Goal: Navigation & Orientation: Find specific page/section

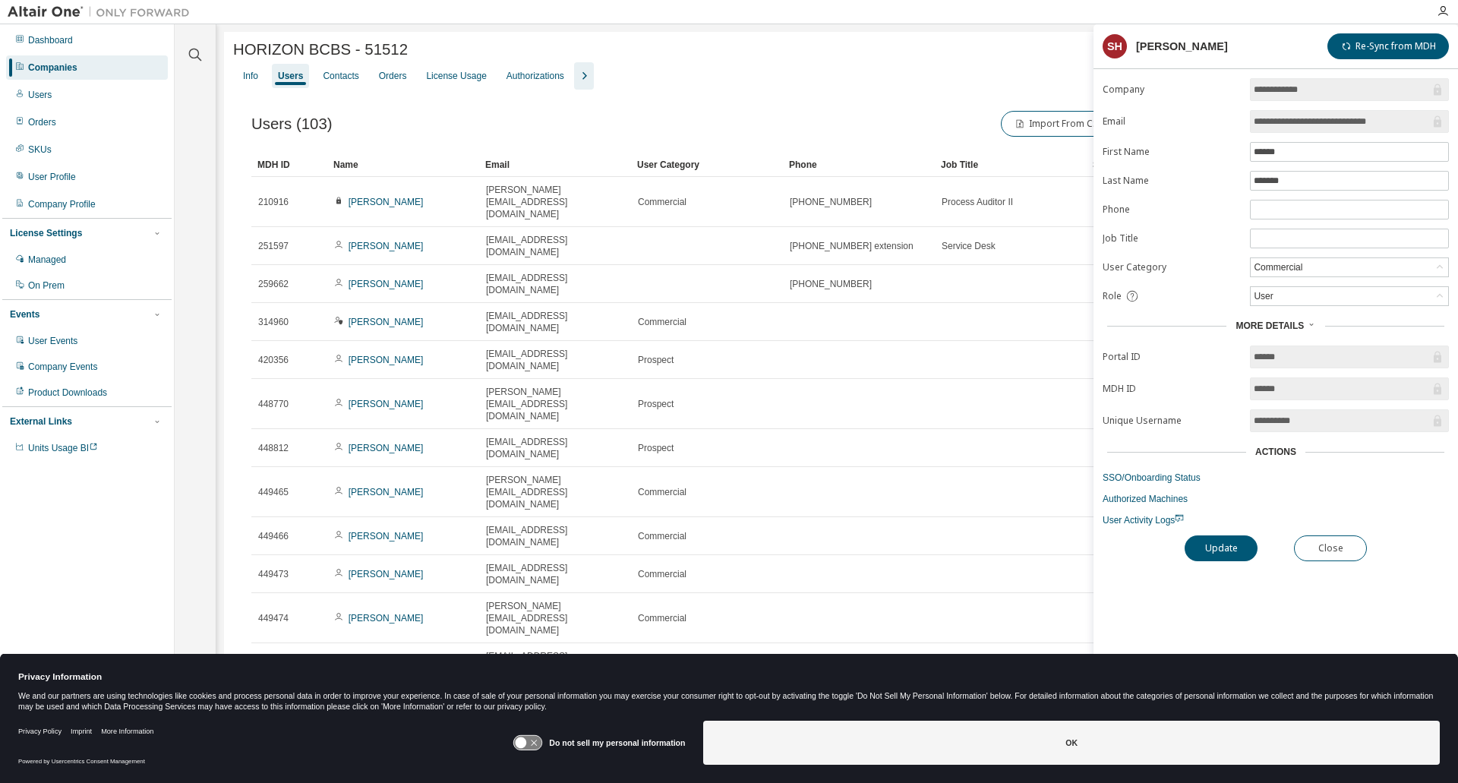
click at [66, 64] on div "Companies" at bounding box center [52, 67] width 49 height 12
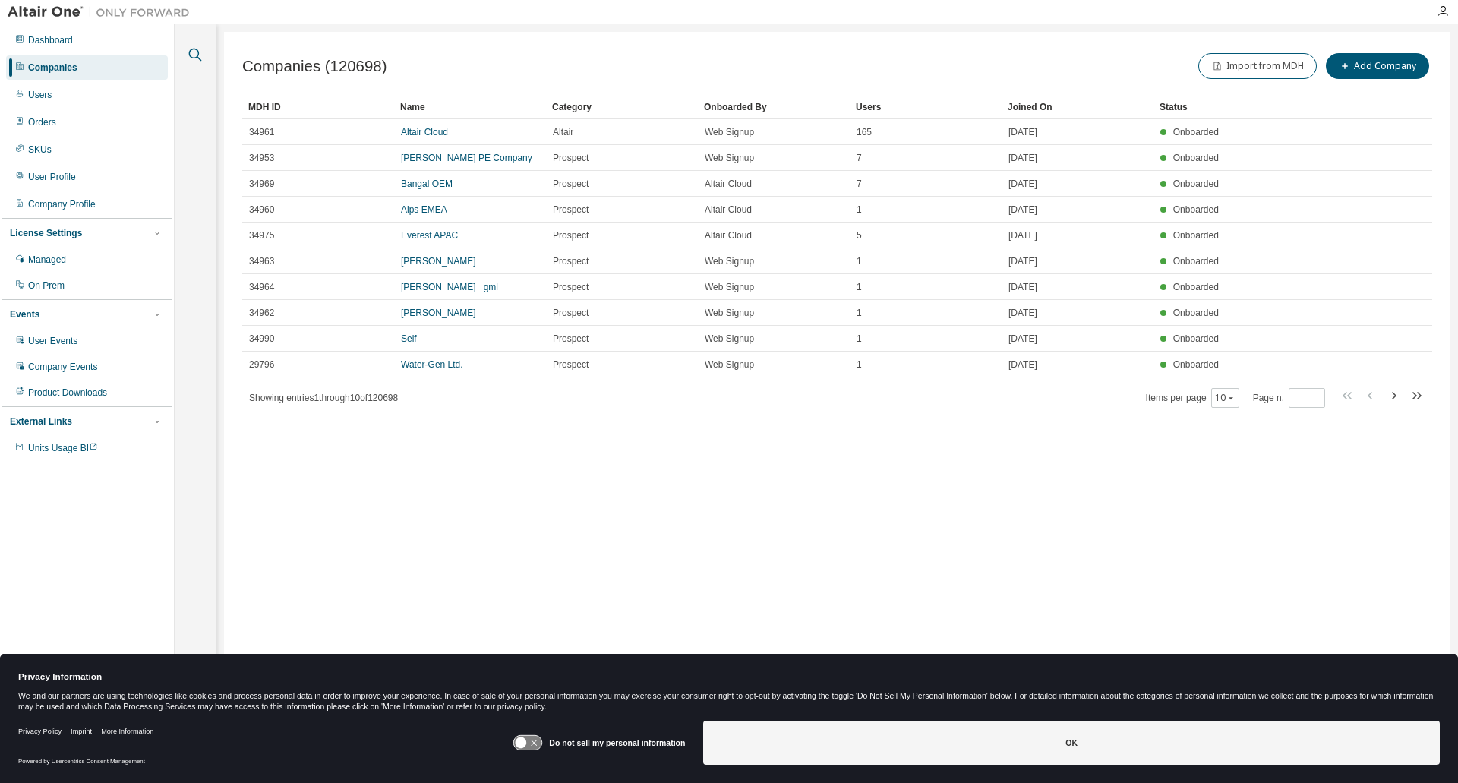
click at [195, 55] on icon "button" at bounding box center [195, 55] width 18 height 18
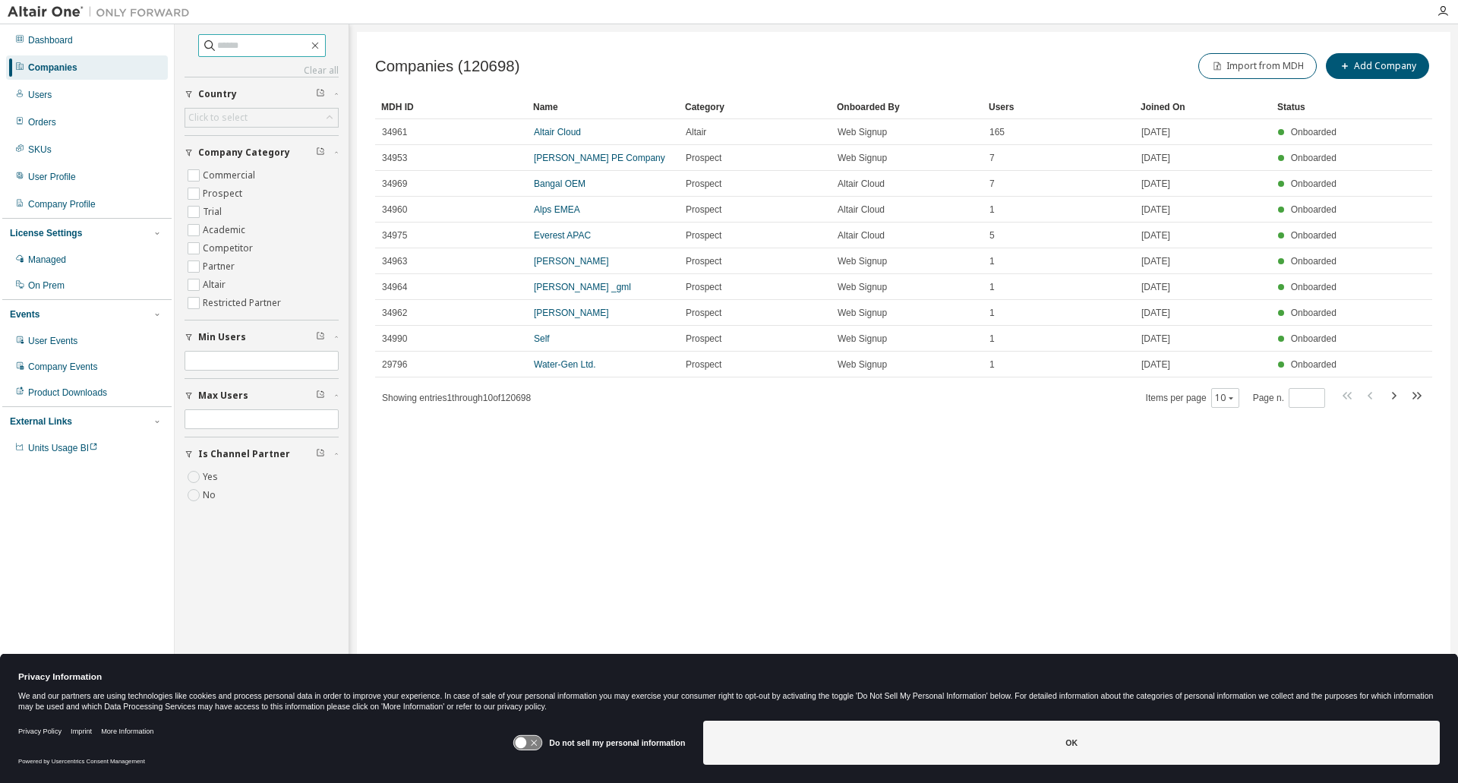
click at [222, 45] on input "text" at bounding box center [262, 45] width 91 height 15
type input "*********"
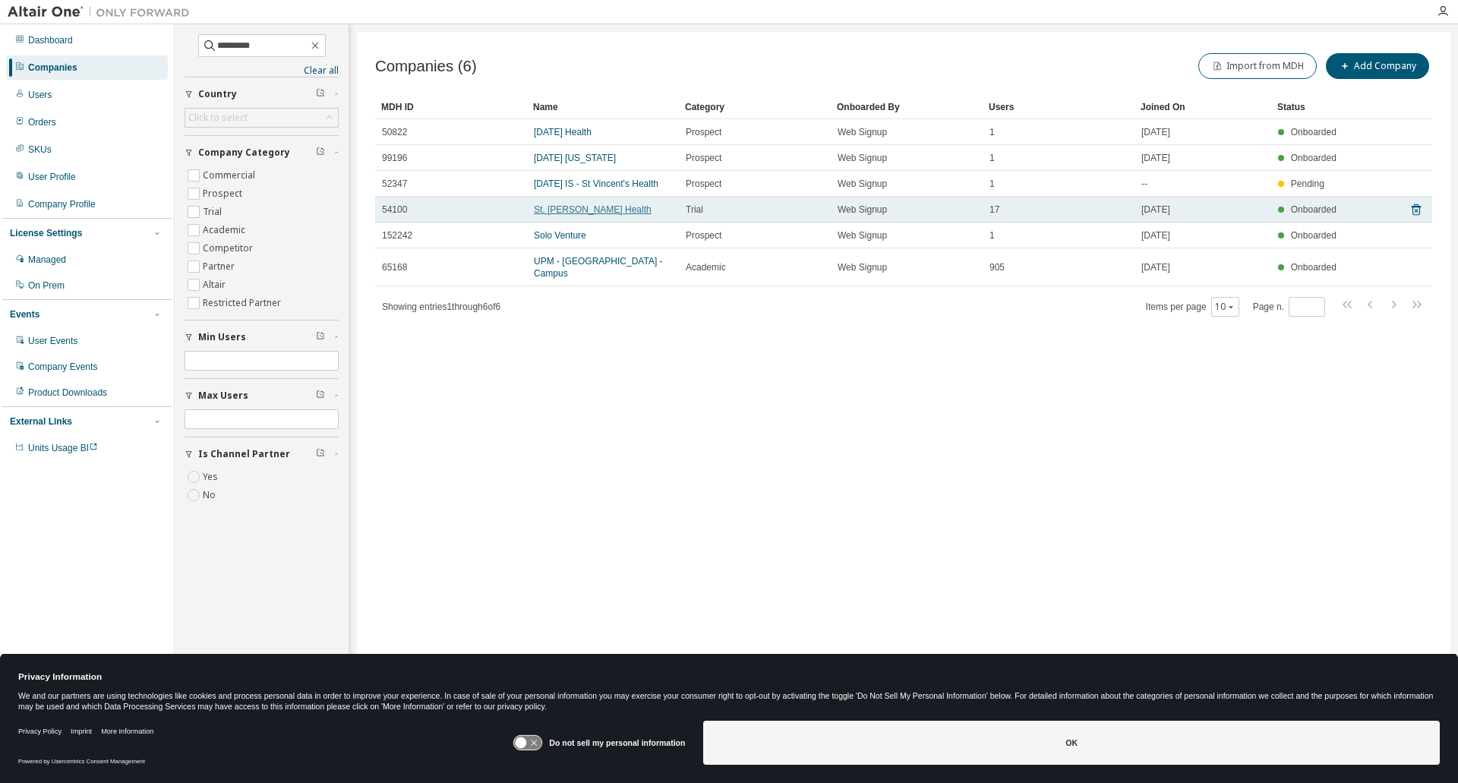
click at [567, 213] on link "St. [PERSON_NAME] Health" at bounding box center [593, 209] width 118 height 11
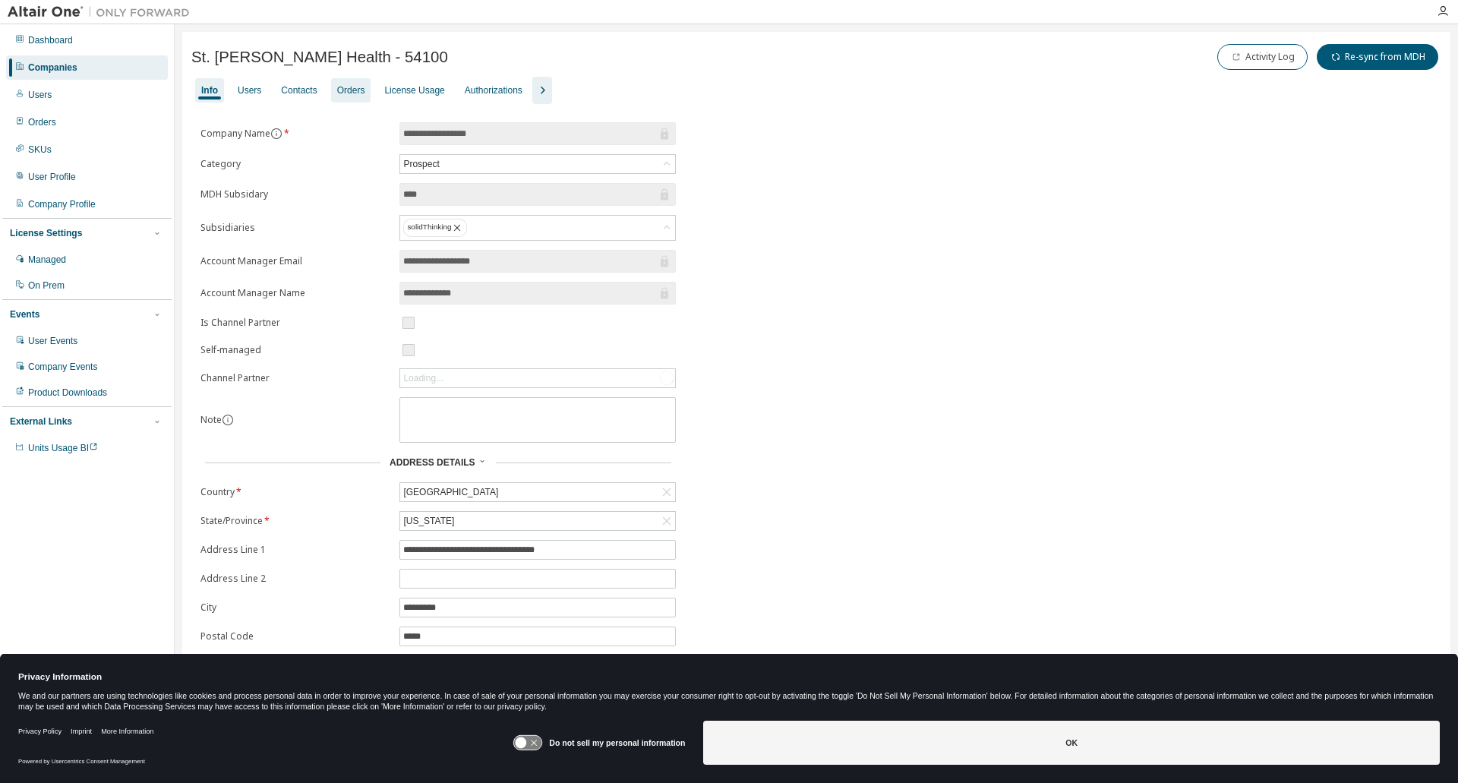
click at [339, 88] on div "Orders" at bounding box center [351, 90] width 28 height 12
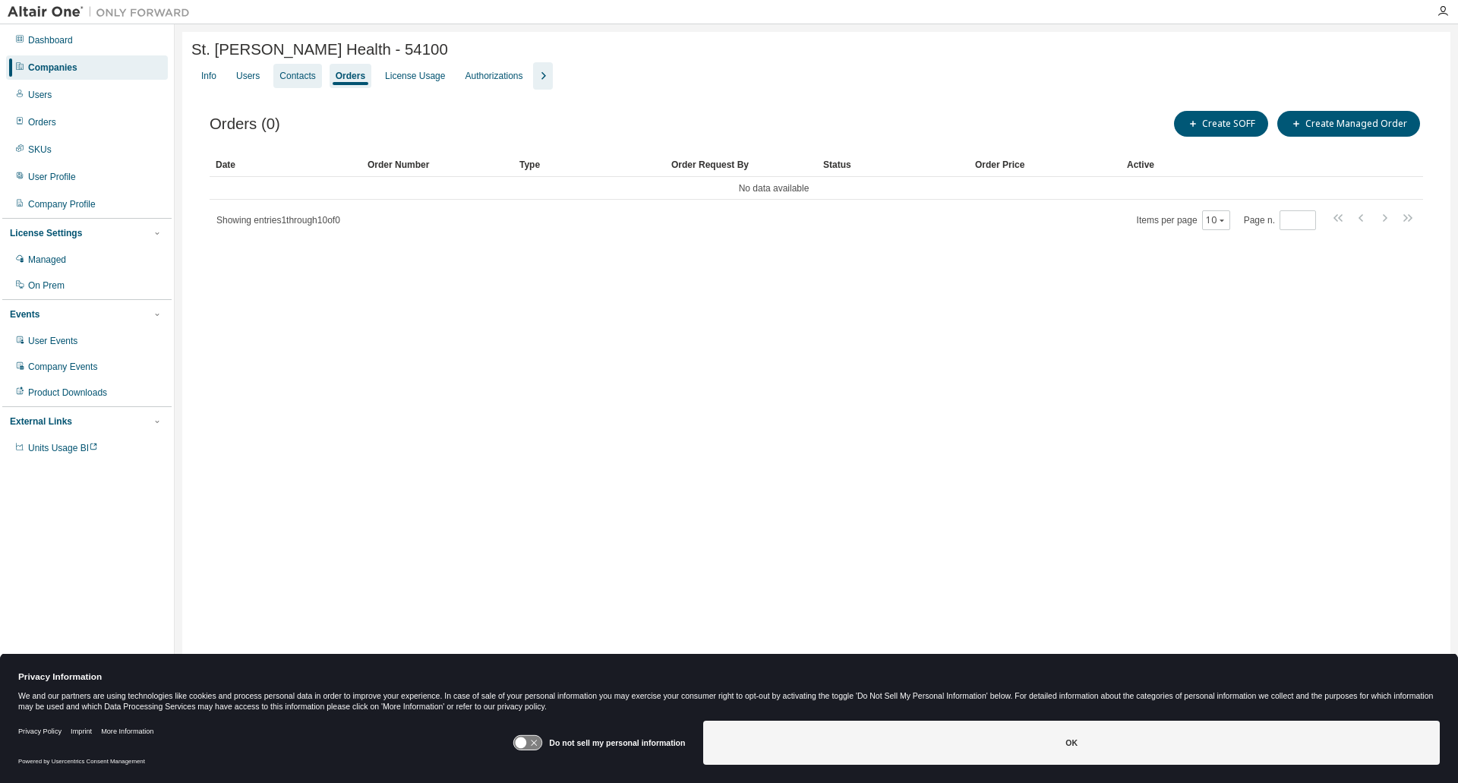
click at [298, 80] on div "Contacts" at bounding box center [297, 76] width 36 height 12
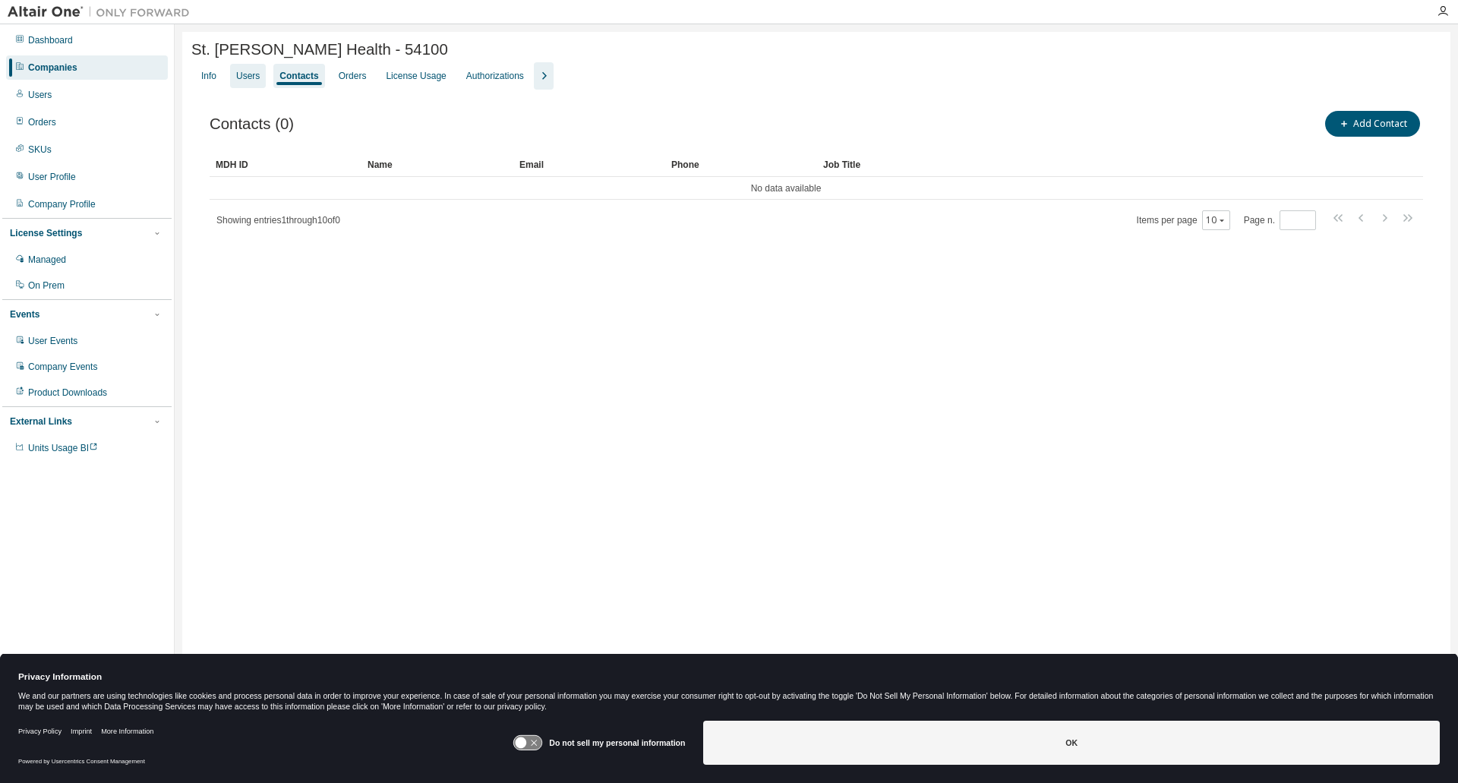
click at [249, 77] on div "Users" at bounding box center [248, 76] width 24 height 12
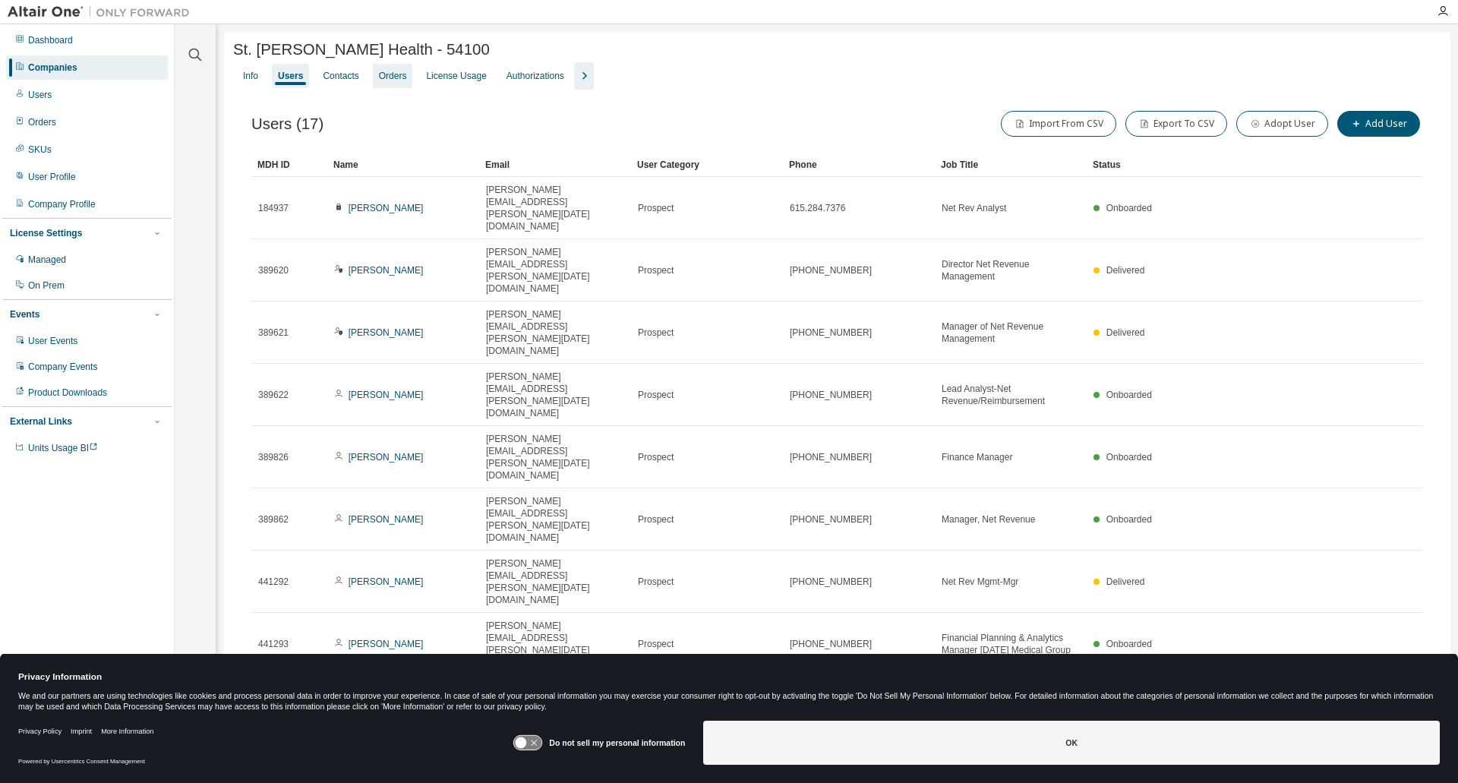
click at [399, 79] on div "Orders" at bounding box center [393, 76] width 28 height 12
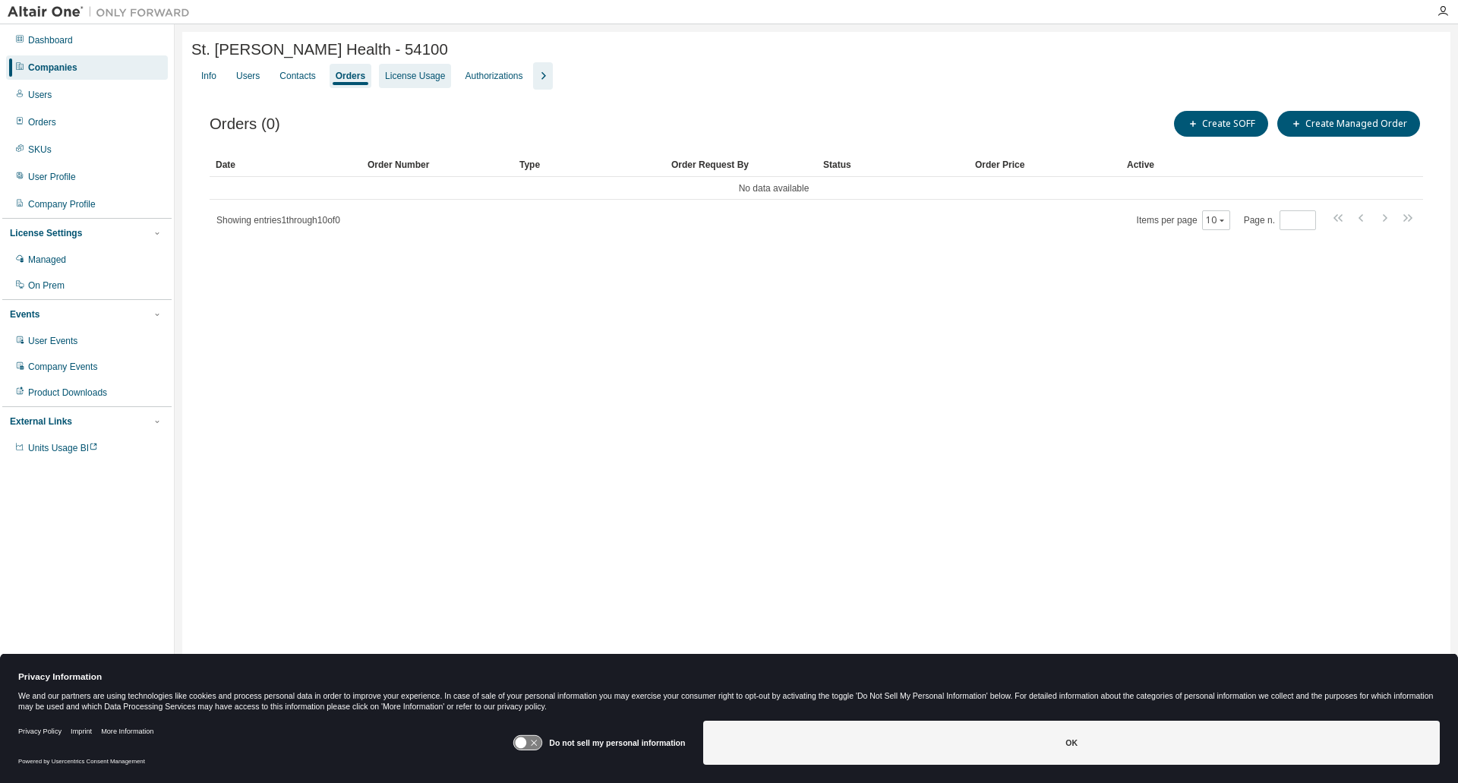
click at [412, 80] on div "License Usage" at bounding box center [415, 76] width 60 height 12
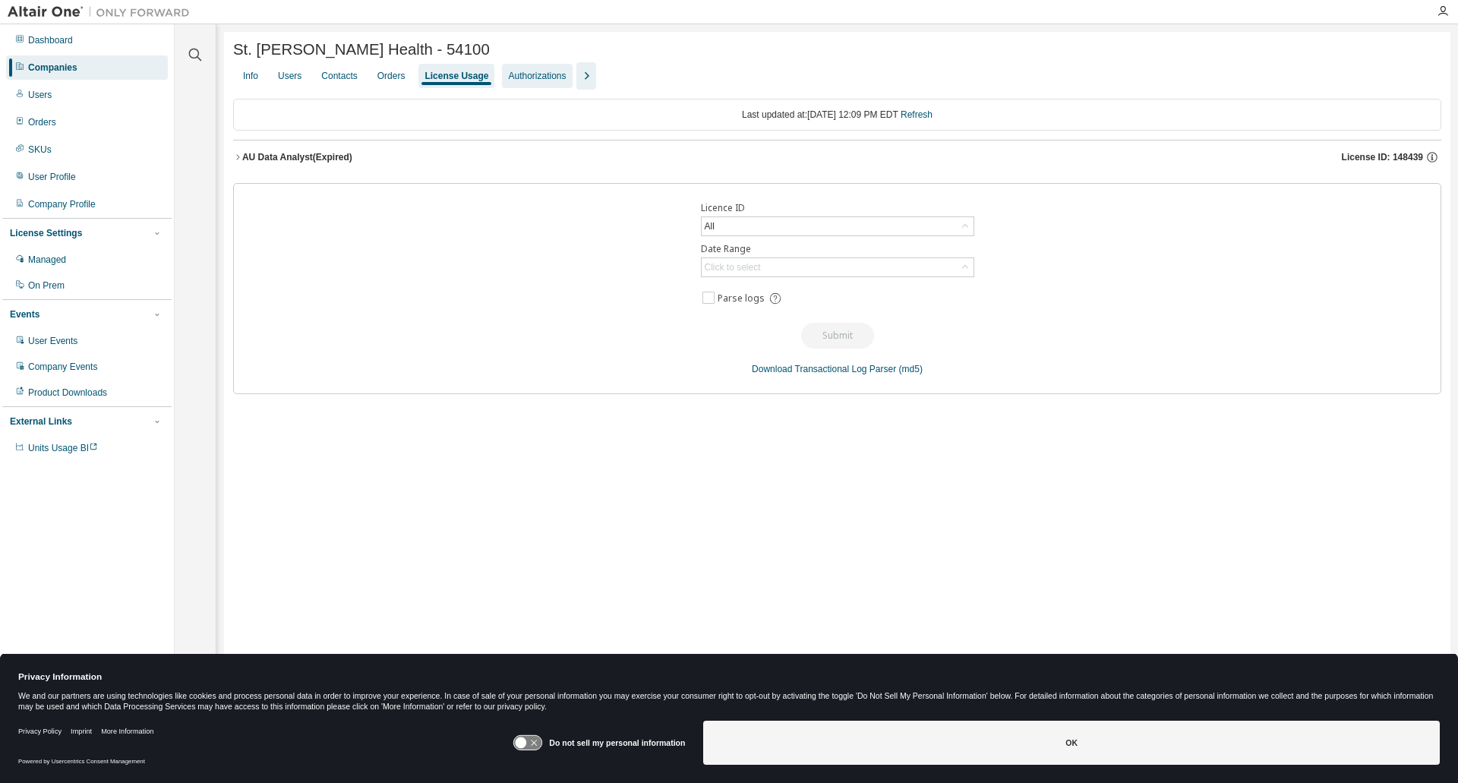
click at [534, 77] on div "Authorizations" at bounding box center [537, 76] width 58 height 12
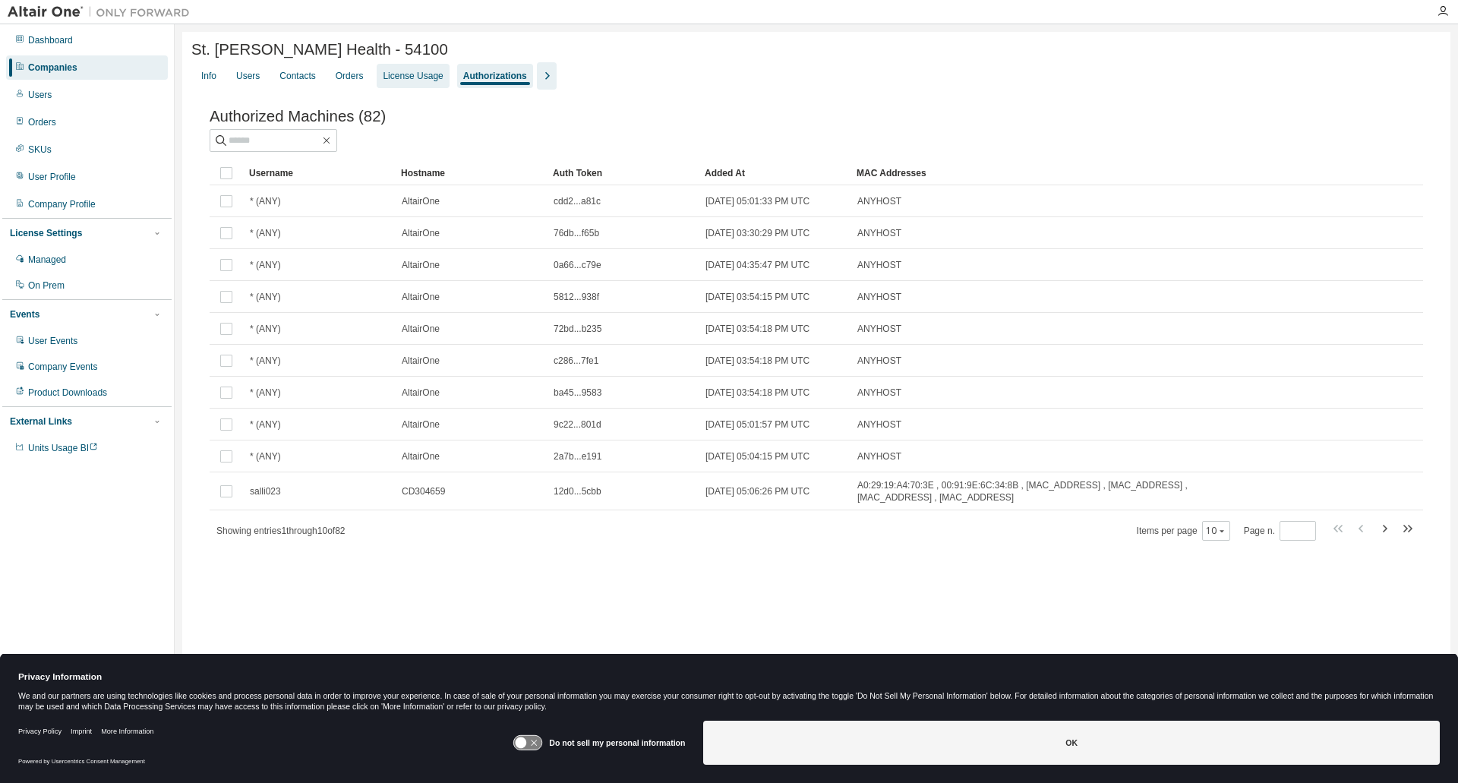
click at [403, 71] on div "License Usage" at bounding box center [413, 76] width 72 height 24
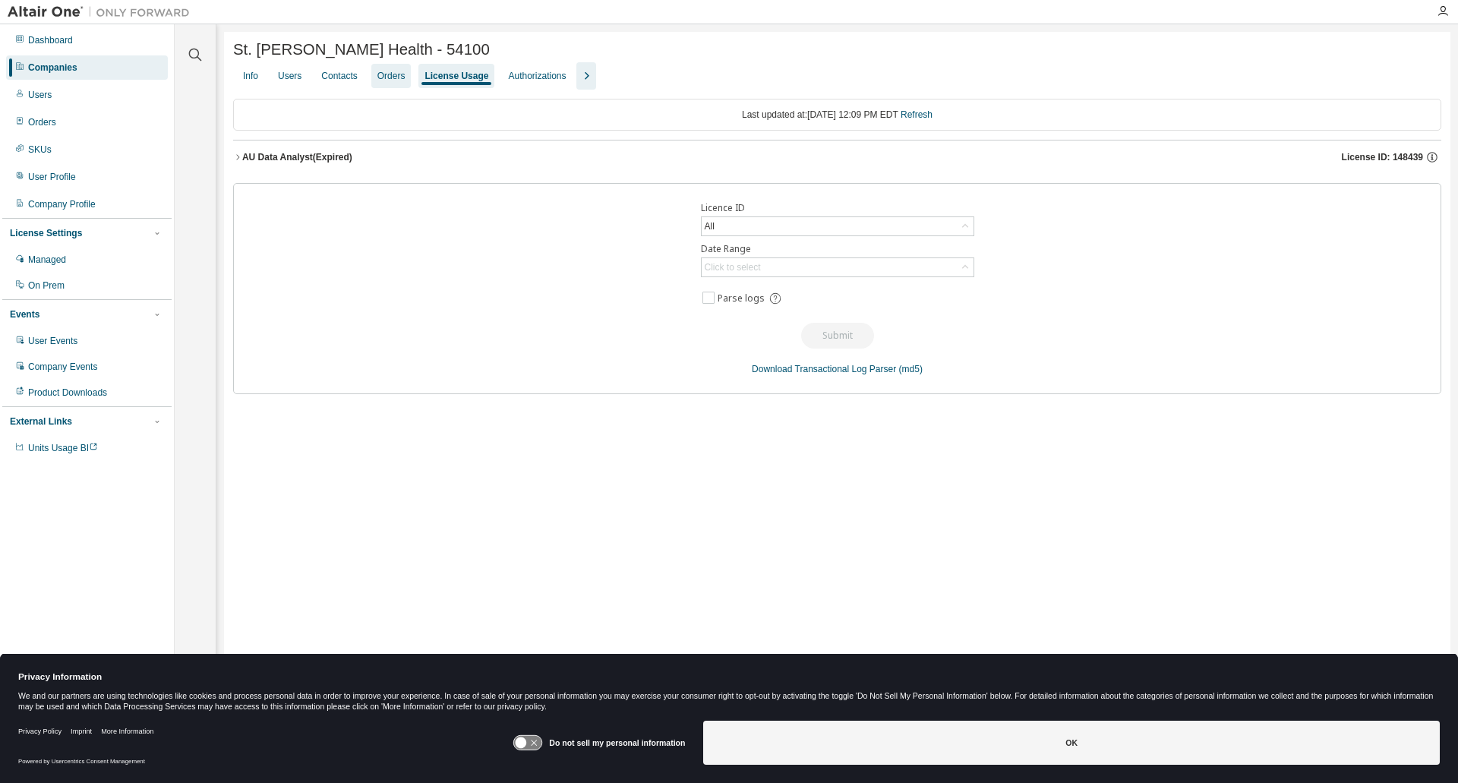
click at [388, 74] on div "Orders" at bounding box center [391, 76] width 28 height 12
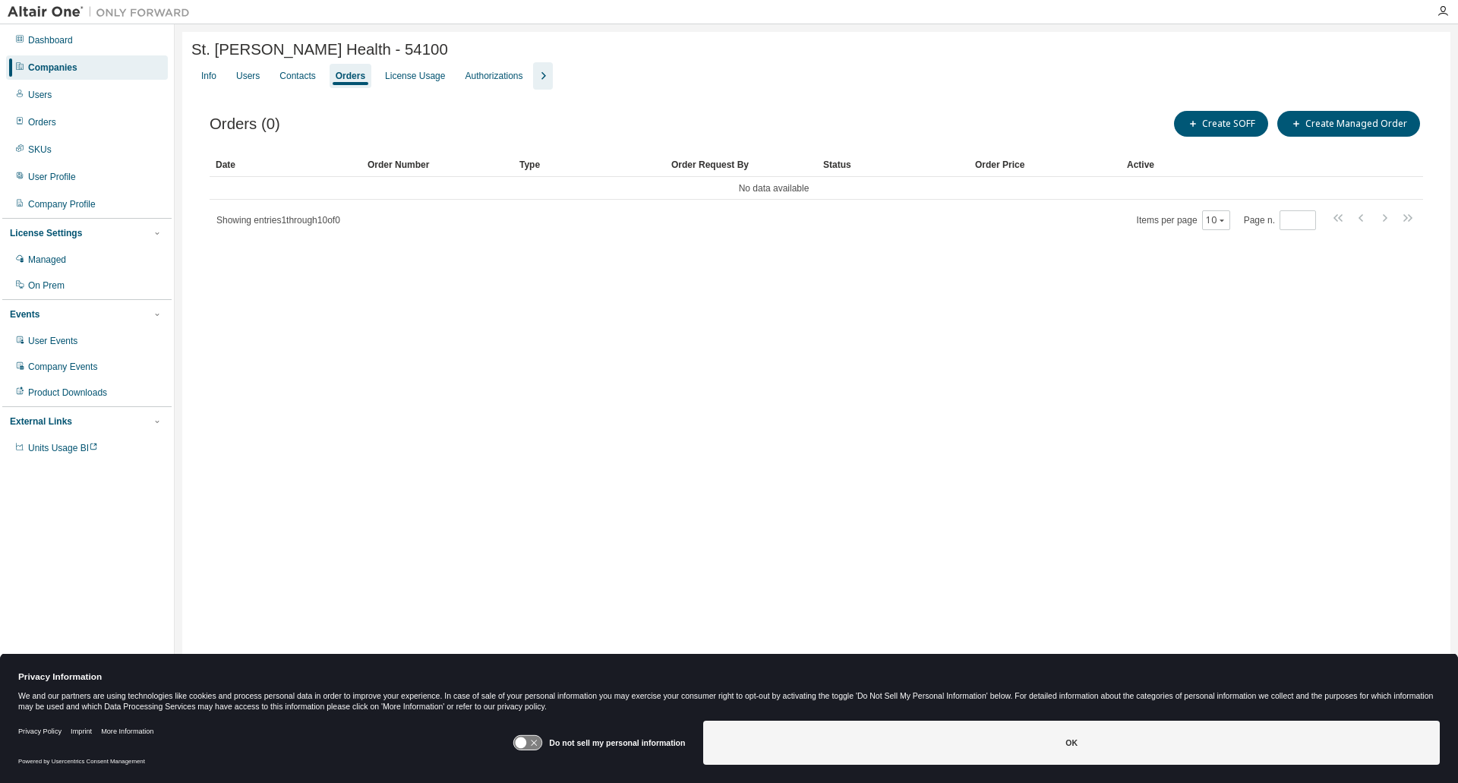
click at [344, 77] on div "Orders" at bounding box center [351, 76] width 30 height 12
click at [302, 74] on div "Contacts" at bounding box center [297, 76] width 36 height 12
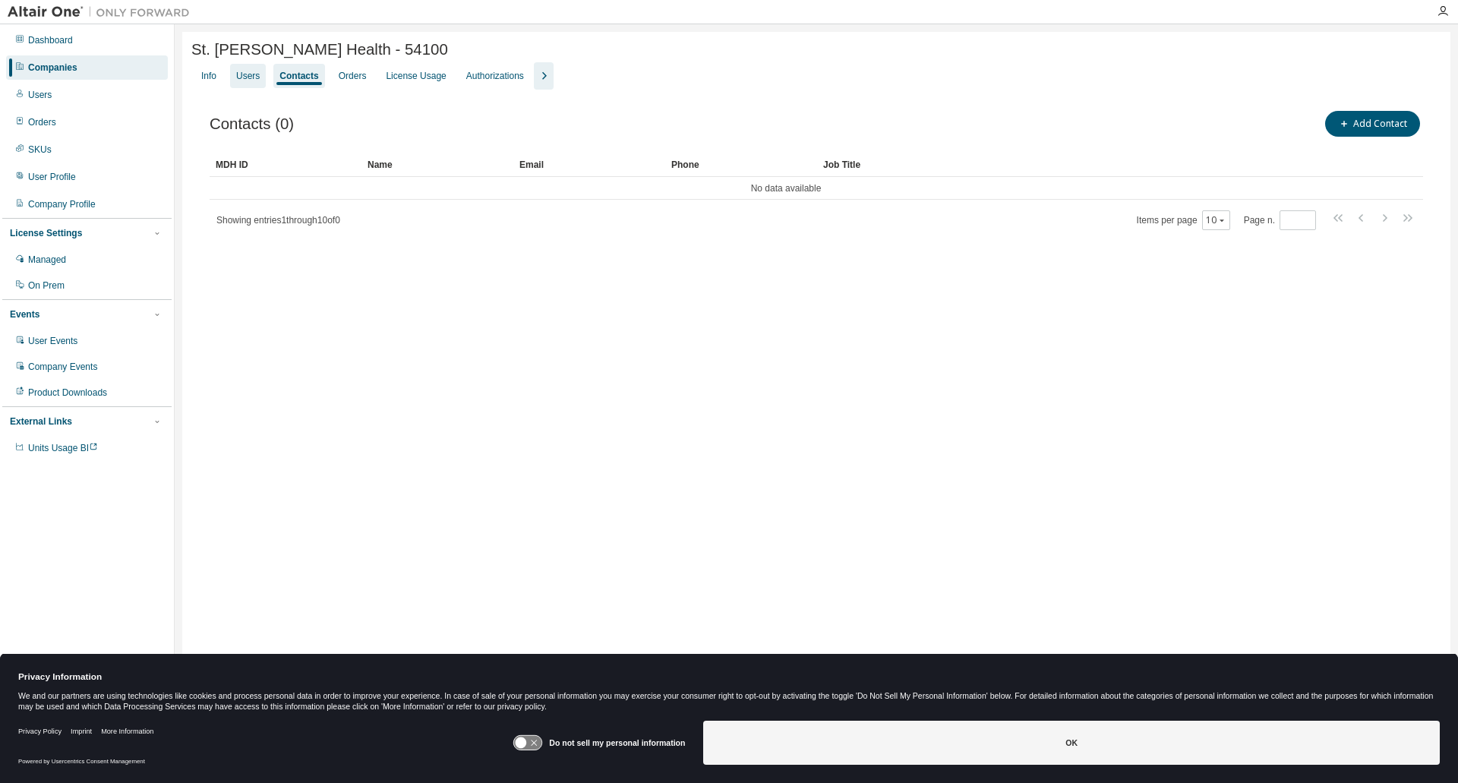
click at [240, 80] on div "Users" at bounding box center [248, 76] width 24 height 12
